Goal: Check status: Check status

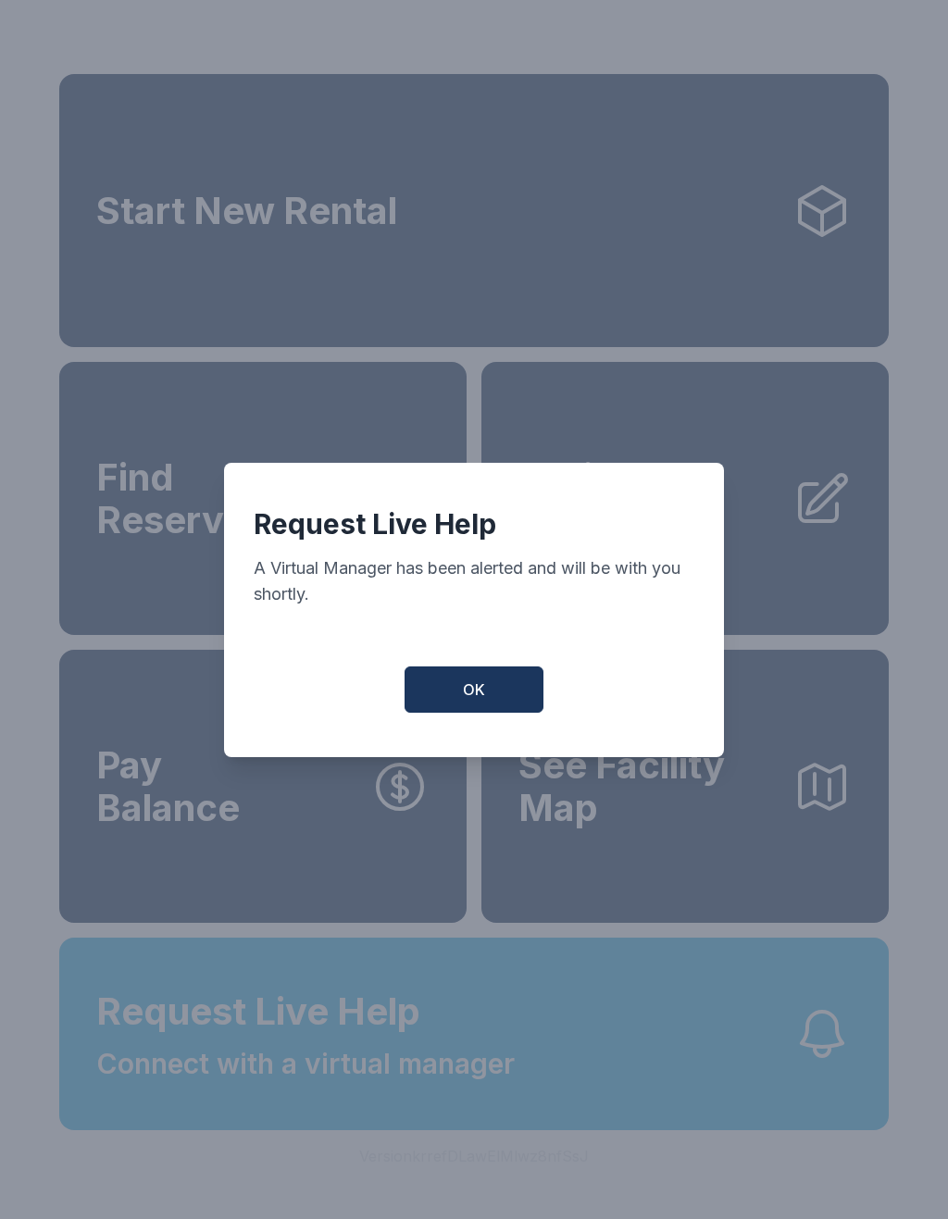
click at [496, 699] on button "OK" at bounding box center [474, 690] width 139 height 46
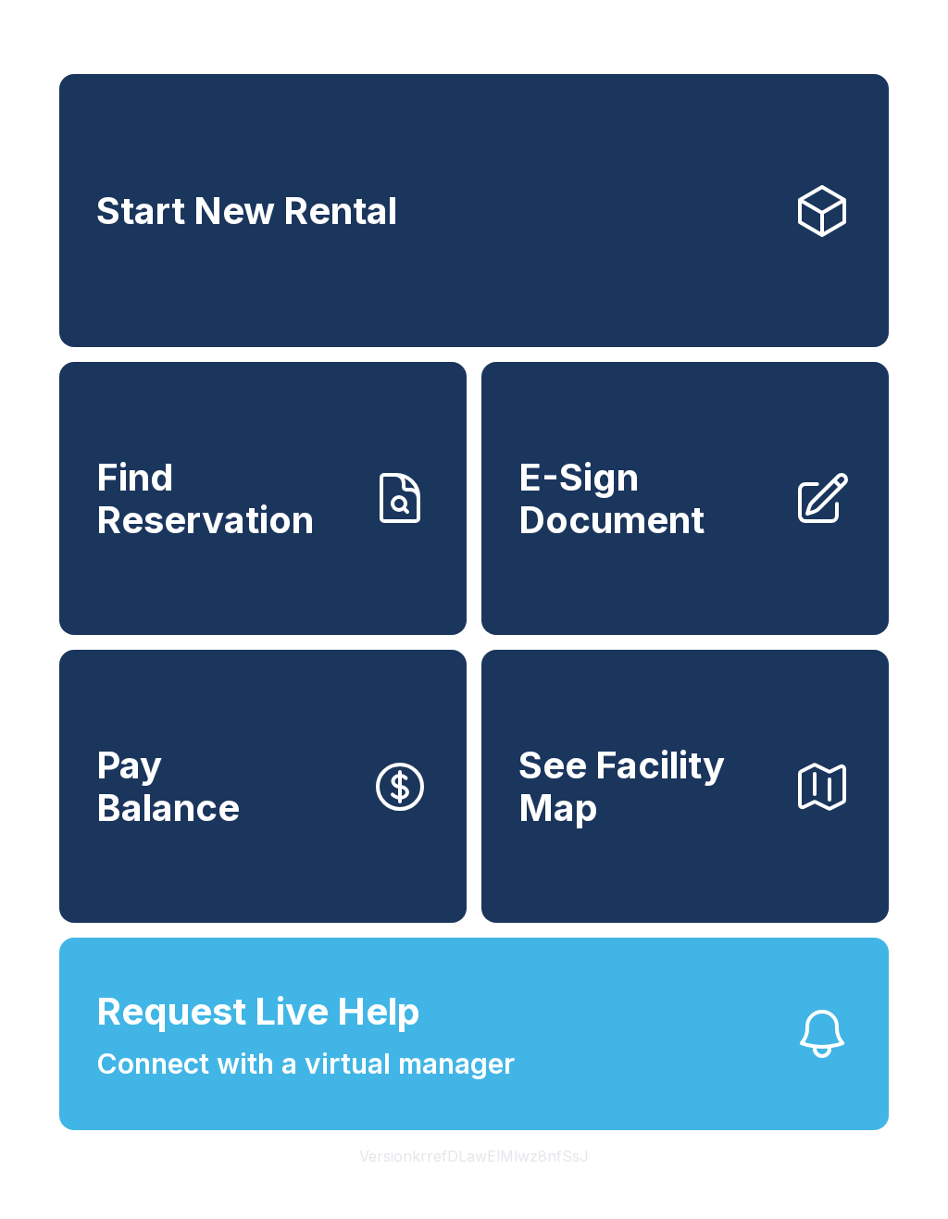
click at [326, 500] on span "Find Reservation" at bounding box center [225, 498] width 259 height 84
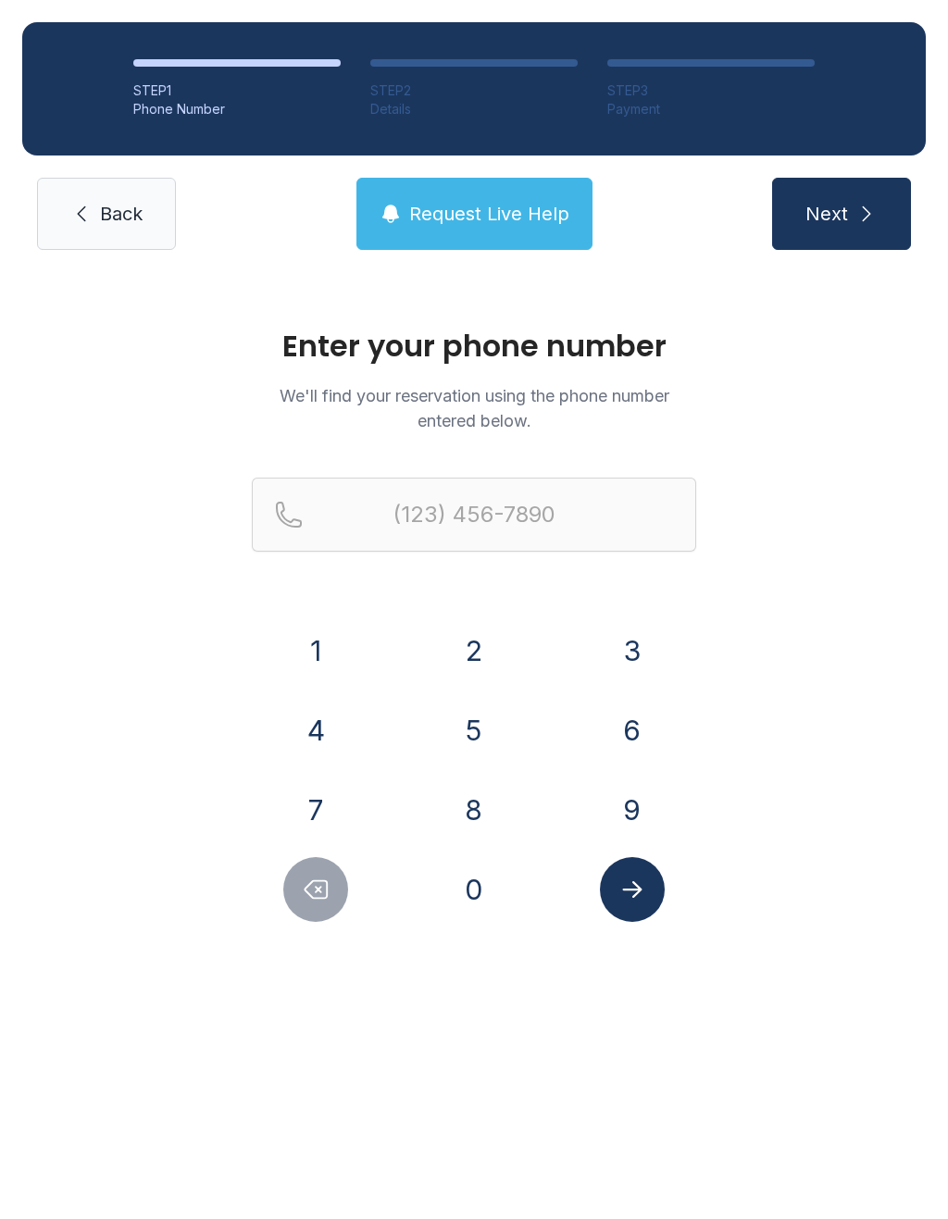
click at [644, 780] on button "9" at bounding box center [632, 810] width 65 height 65
click at [318, 801] on button "7" at bounding box center [315, 810] width 65 height 65
click at [462, 863] on button "0" at bounding box center [474, 889] width 65 height 65
click at [633, 717] on button "6" at bounding box center [632, 730] width 65 height 65
click at [640, 801] on button "9" at bounding box center [632, 810] width 65 height 65
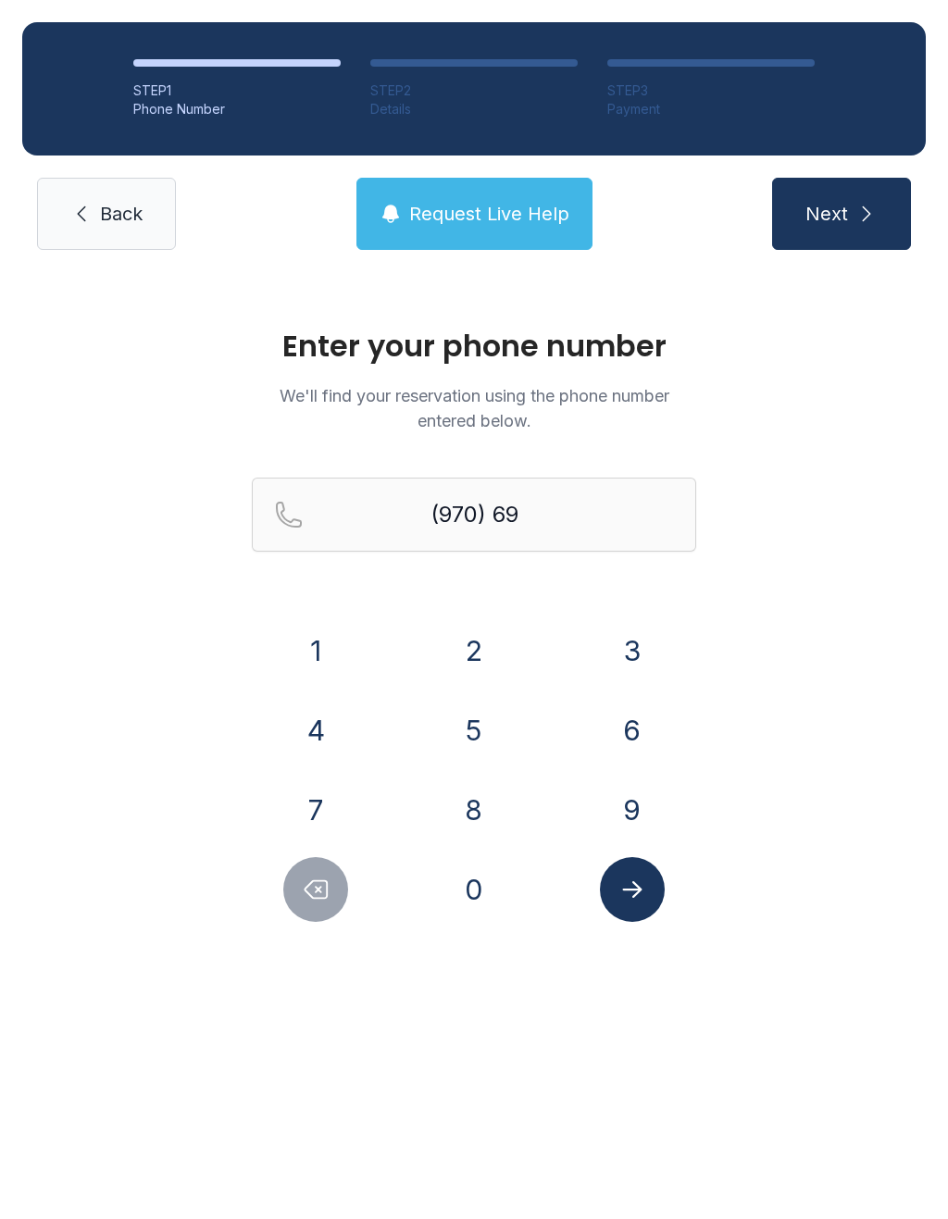
click at [470, 882] on button "0" at bounding box center [474, 889] width 65 height 65
click at [651, 716] on button "6" at bounding box center [632, 730] width 65 height 65
click at [637, 791] on button "9" at bounding box center [632, 810] width 65 height 65
click at [466, 875] on button "0" at bounding box center [474, 889] width 65 height 65
click at [324, 724] on button "4" at bounding box center [315, 730] width 65 height 65
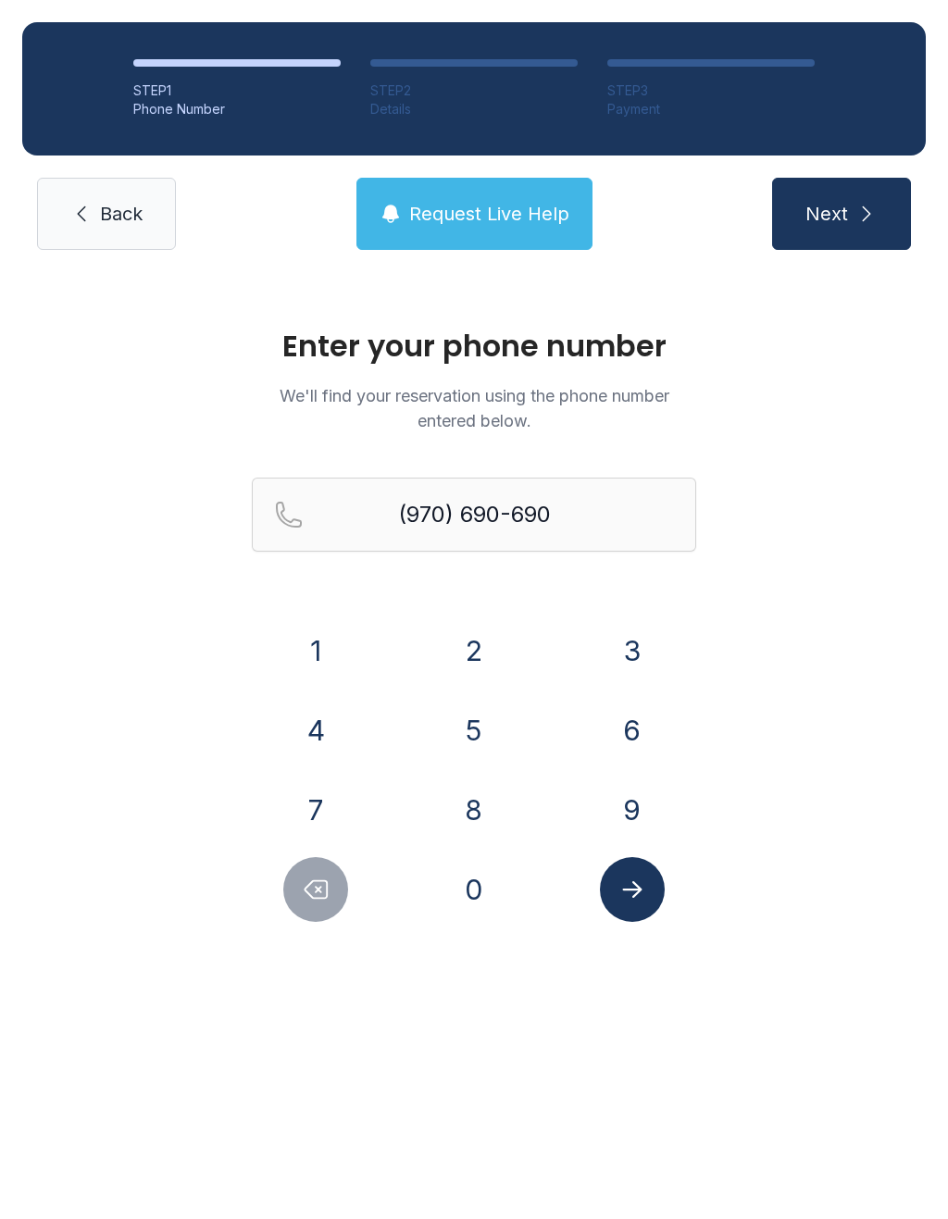
type input "[PHONE_NUMBER]"
click at [652, 885] on button "Submit lookup form" at bounding box center [632, 889] width 65 height 65
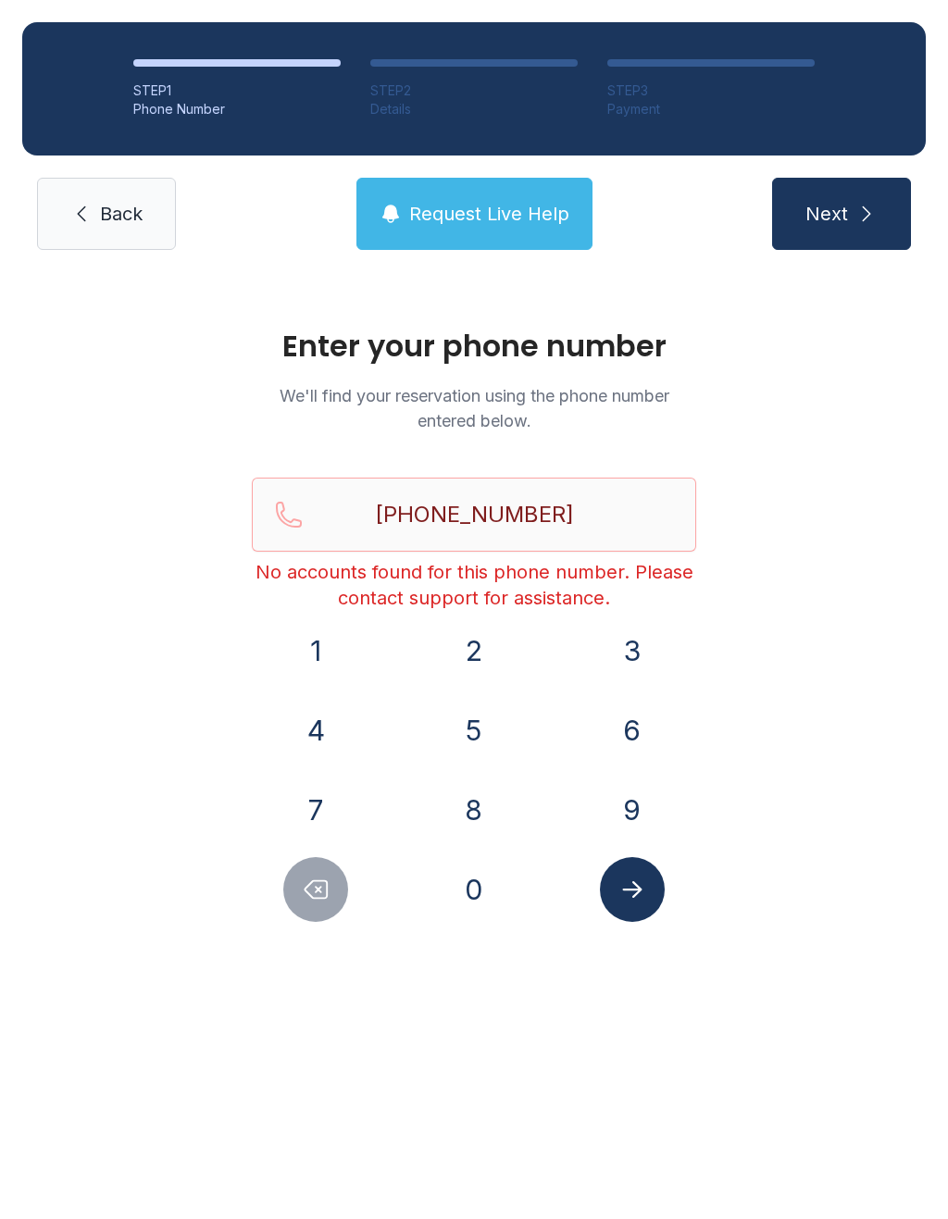
click at [129, 219] on span "Back" at bounding box center [121, 214] width 43 height 26
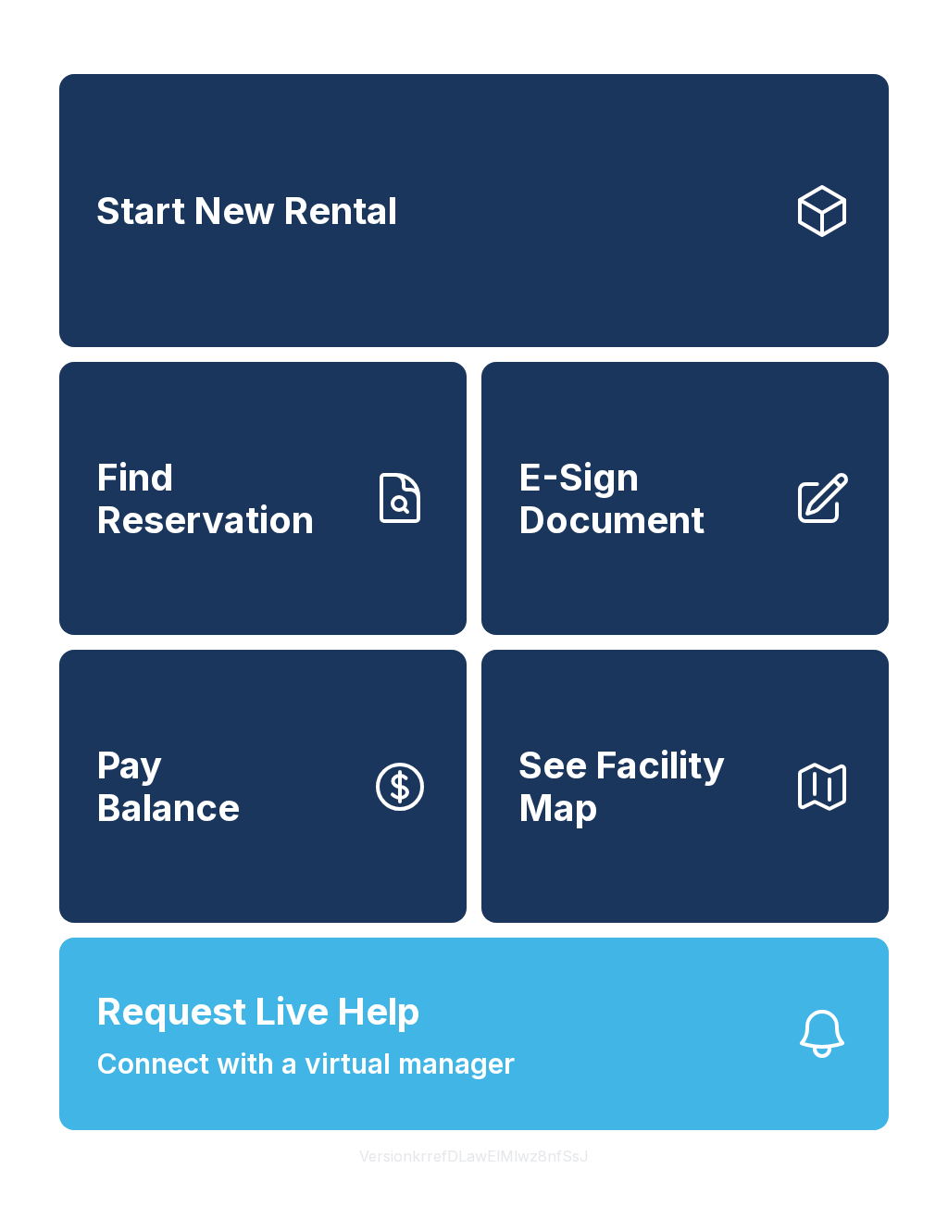
click at [830, 1064] on icon "button" at bounding box center [821, 1033] width 59 height 59
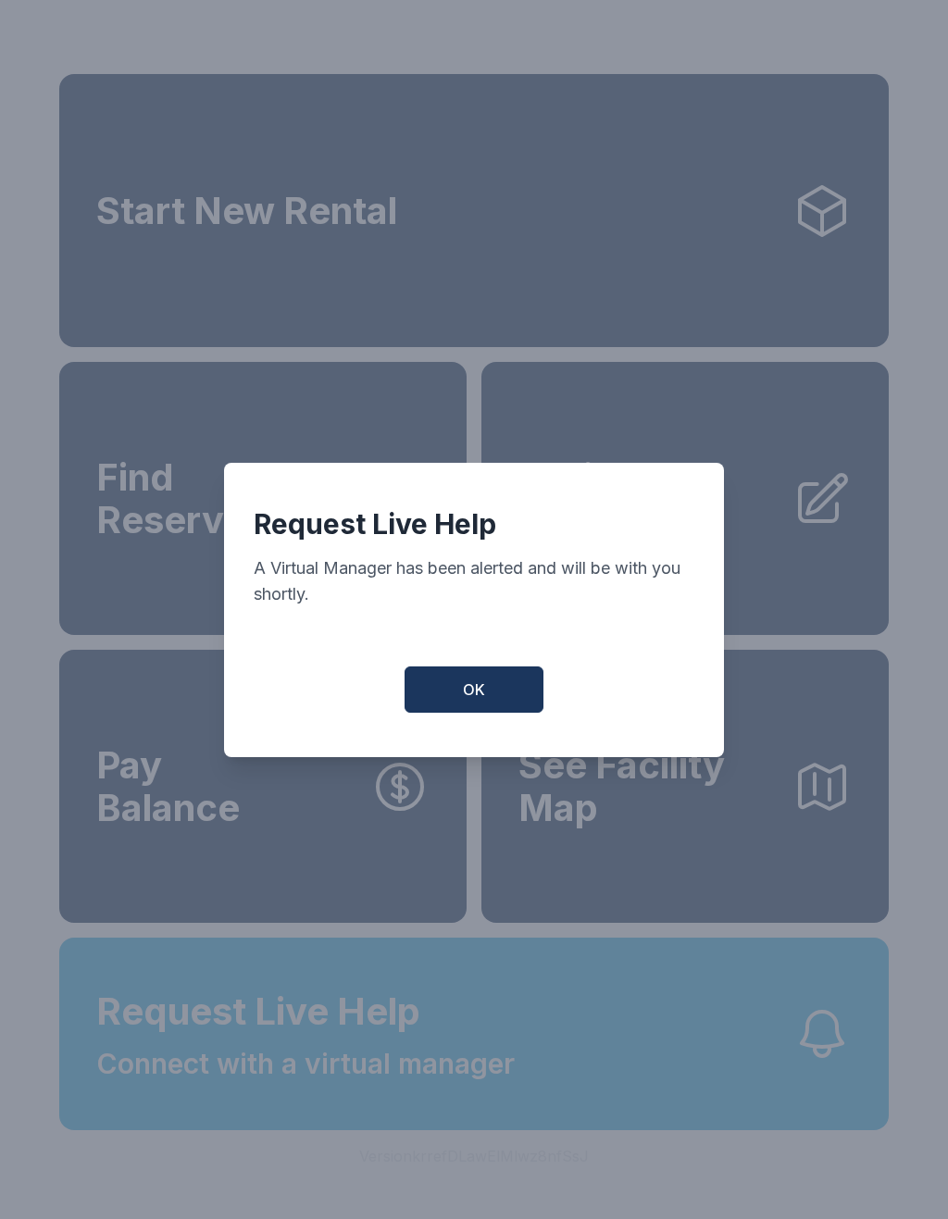
click at [500, 693] on button "OK" at bounding box center [474, 690] width 139 height 46
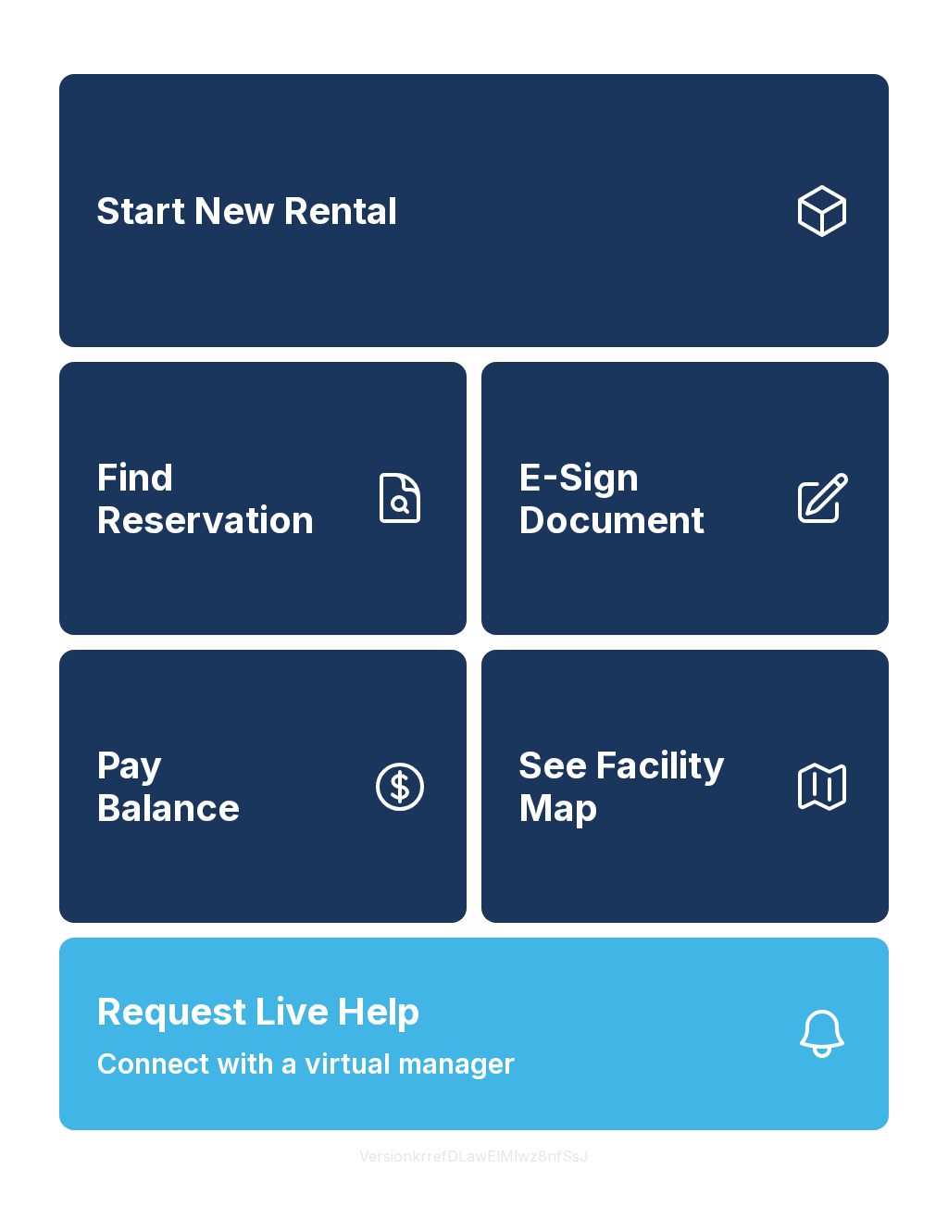
click at [560, 1126] on button "Request Live Help Connect with a virtual manager" at bounding box center [473, 1034] width 829 height 193
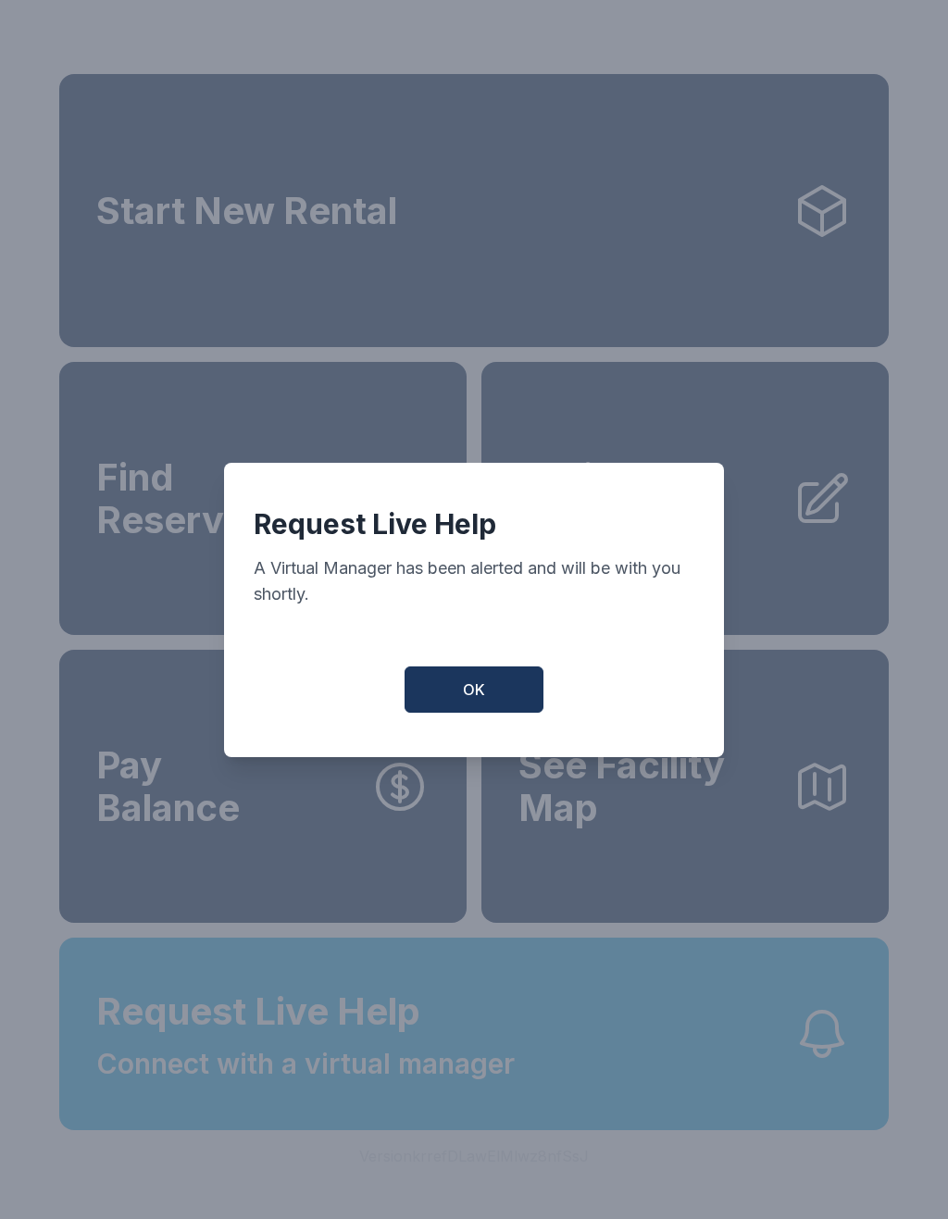
click at [484, 697] on span "OK" at bounding box center [474, 690] width 22 height 22
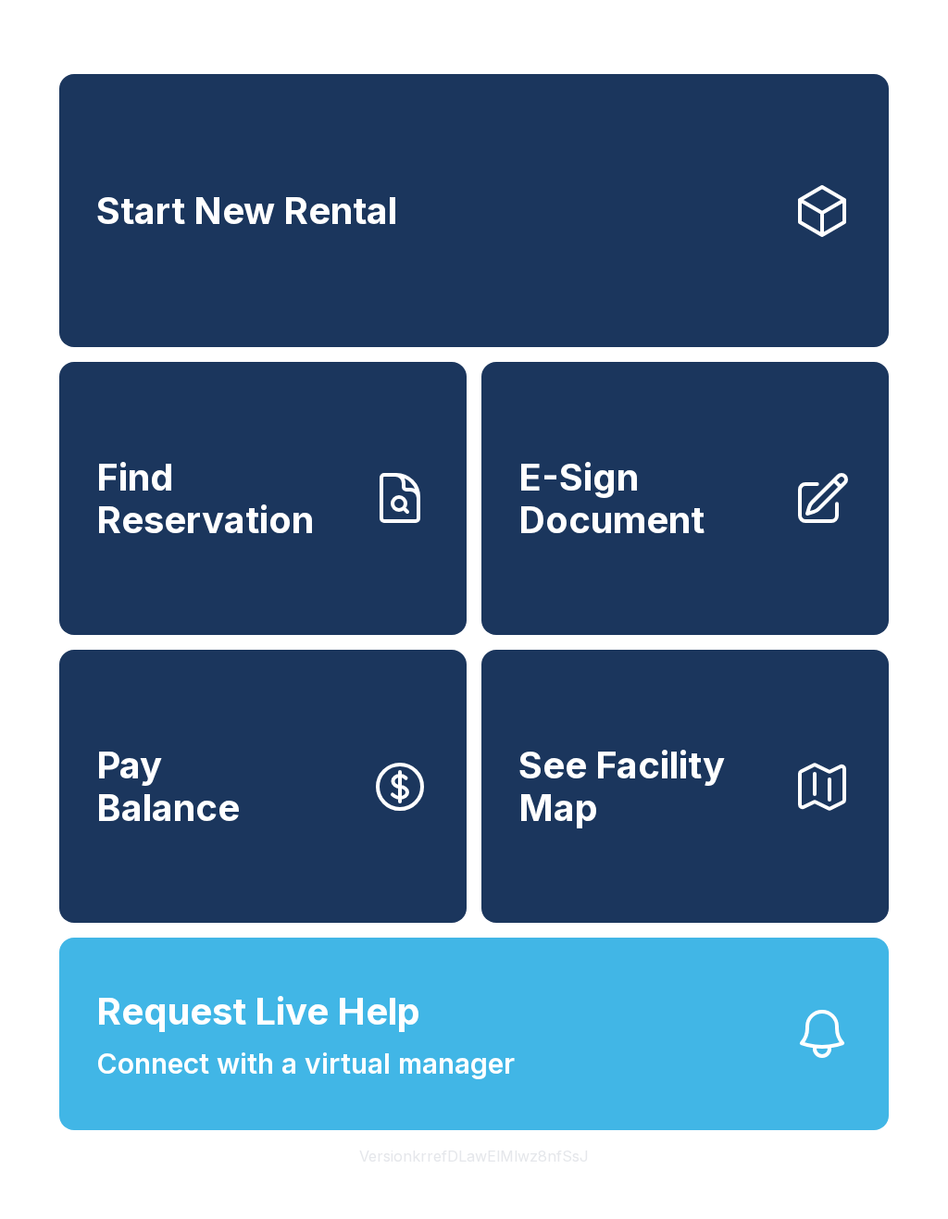
click at [427, 1059] on span "Request Live Help Connect with a virtual manager" at bounding box center [305, 1034] width 418 height 101
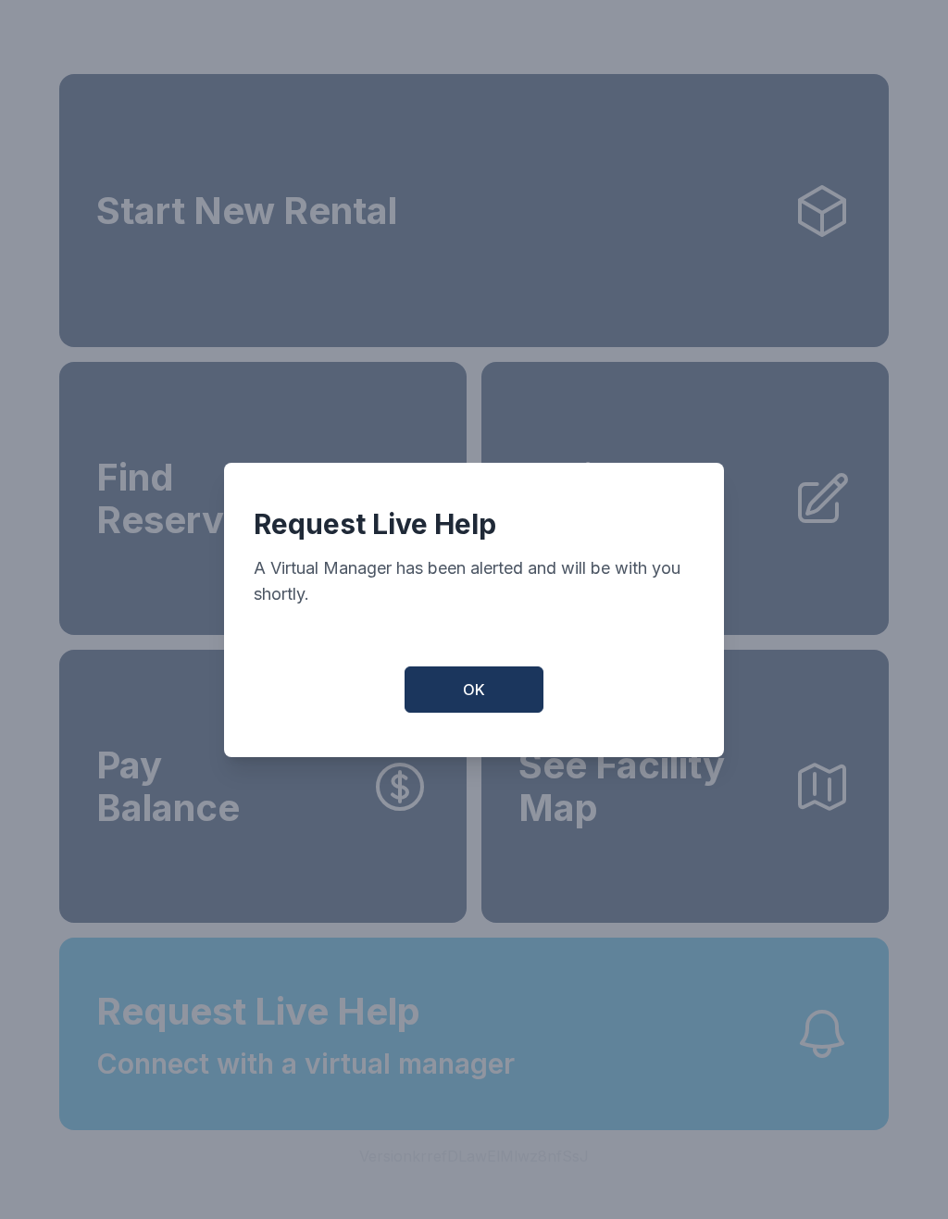
click at [486, 697] on button "OK" at bounding box center [474, 690] width 139 height 46
